Goal: Navigation & Orientation: Find specific page/section

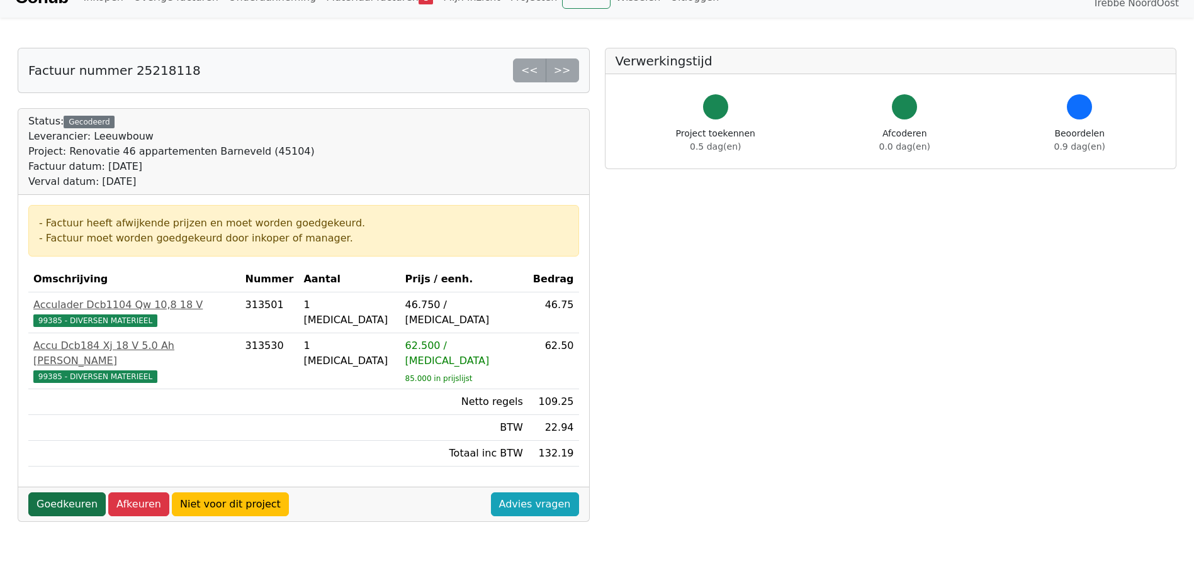
scroll to position [63, 0]
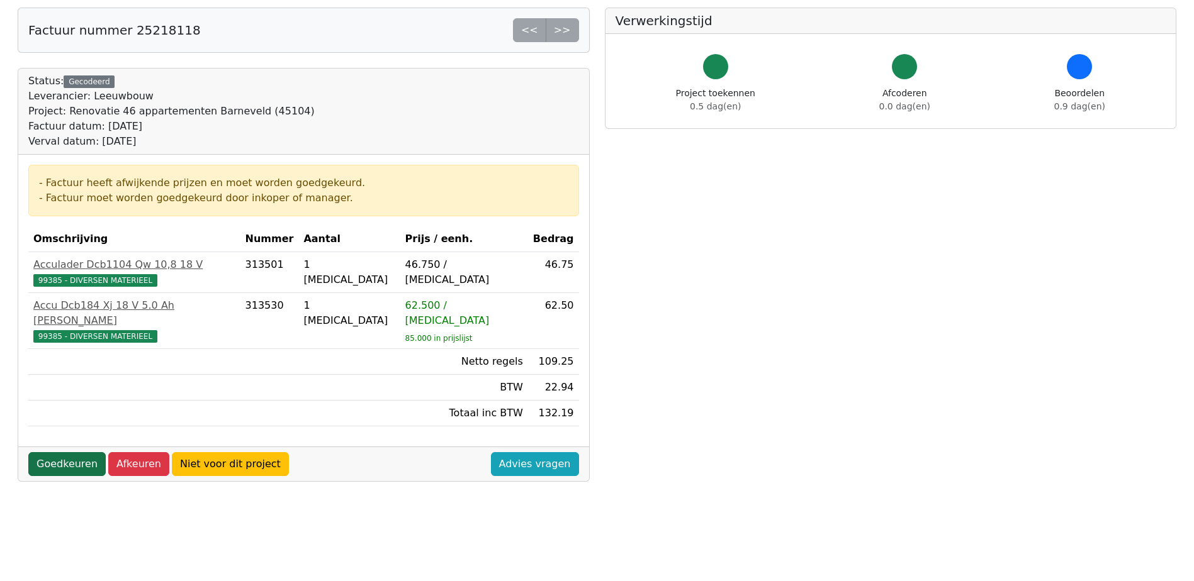
click at [53, 452] on link "Goedkeuren" at bounding box center [66, 464] width 77 height 24
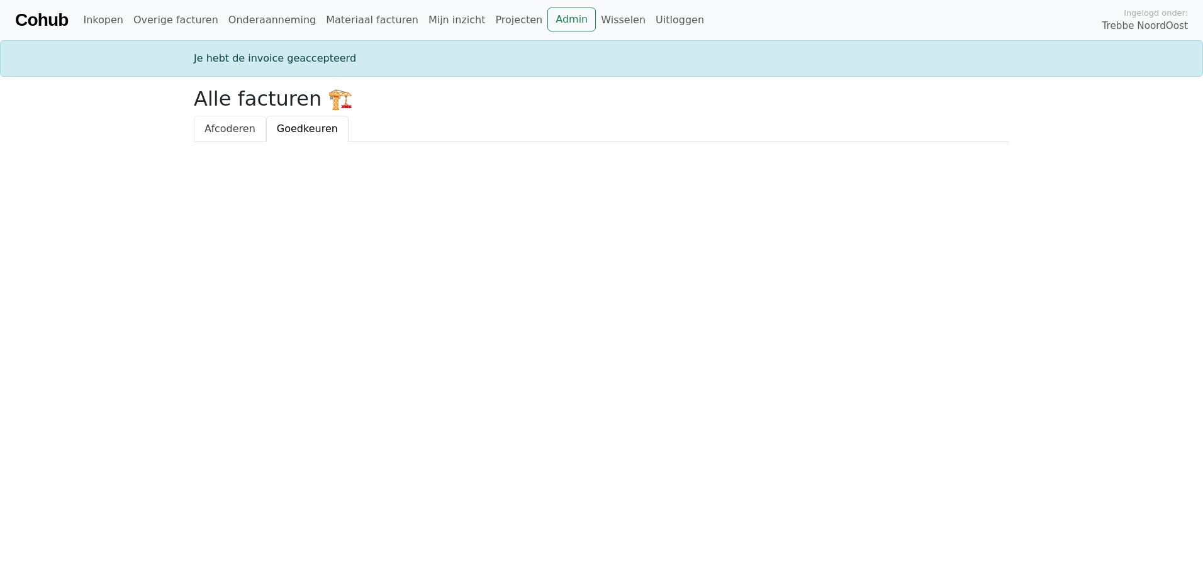
click at [213, 126] on span "Afcoderen" at bounding box center [230, 129] width 51 height 12
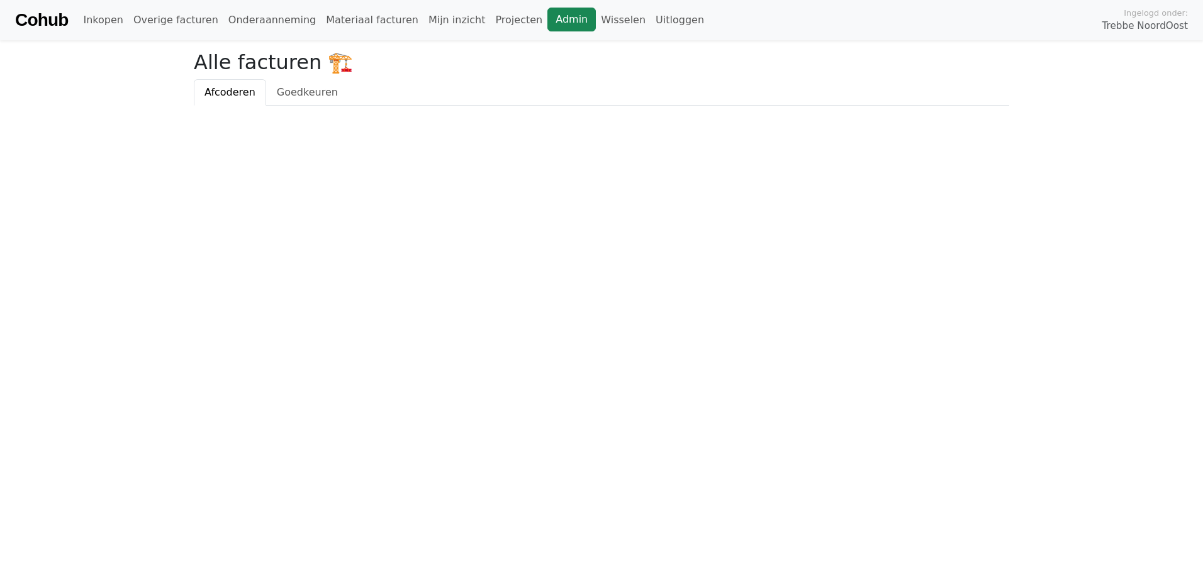
click at [547, 25] on link "Admin" at bounding box center [571, 20] width 48 height 24
click at [328, 21] on link "Materiaal facturen" at bounding box center [372, 20] width 103 height 25
click at [423, 23] on link "Mijn inzicht" at bounding box center [456, 20] width 67 height 25
click at [490, 21] on link "Projecten" at bounding box center [518, 20] width 57 height 25
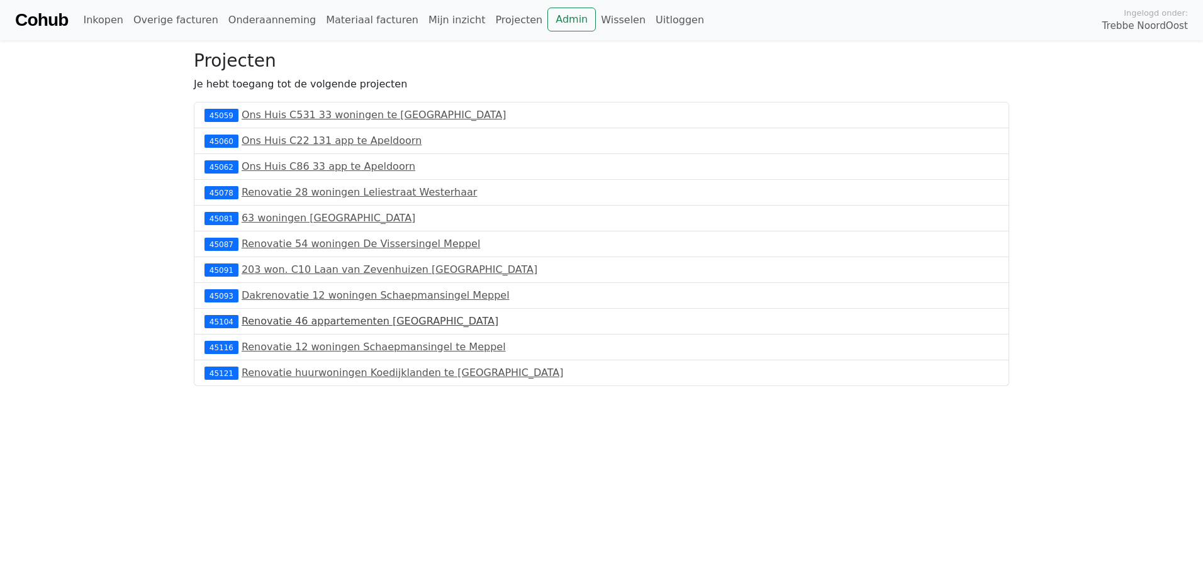
click at [314, 321] on link "Renovatie 46 appartementen [GEOGRAPHIC_DATA]" at bounding box center [370, 321] width 257 height 12
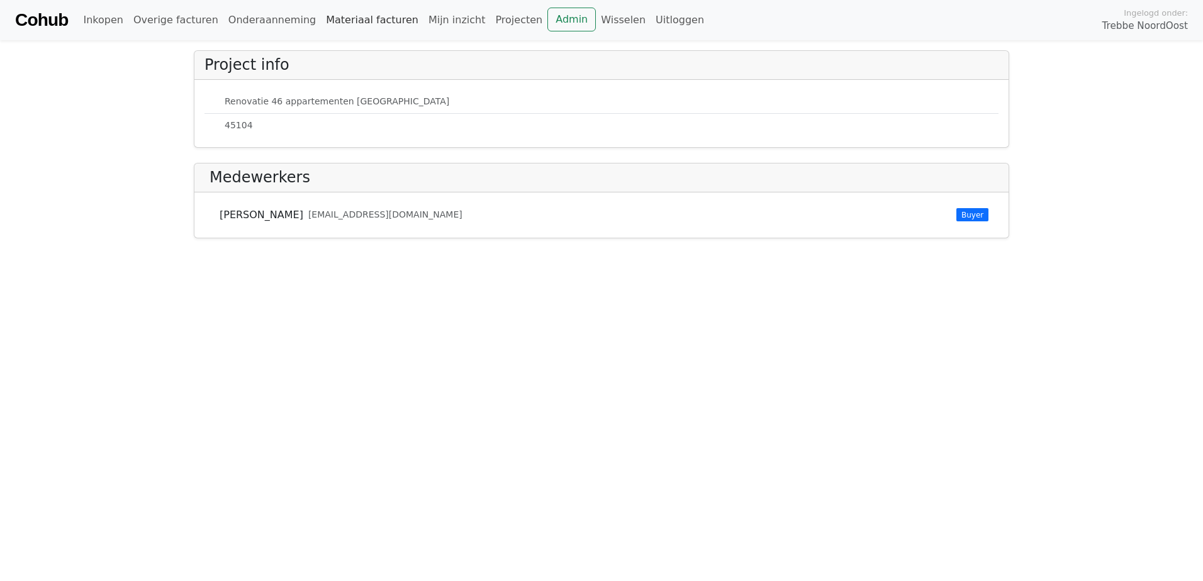
click at [345, 18] on link "Materiaal facturen" at bounding box center [372, 20] width 103 height 25
